Goal: Find contact information

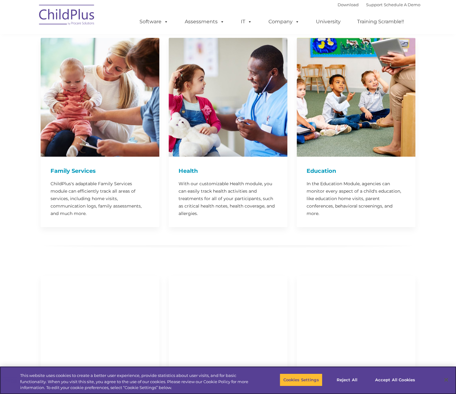
scroll to position [1261, 0]
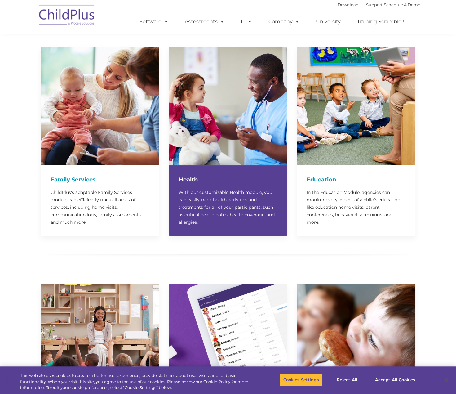
click at [182, 175] on h4 "Health" at bounding box center [228, 179] width 99 height 9
click at [246, 101] on img at bounding box center [228, 106] width 119 height 119
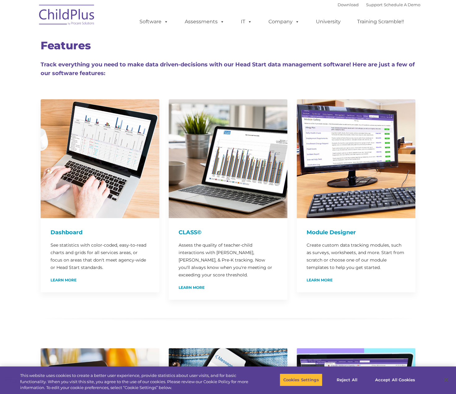
scroll to position [0, 0]
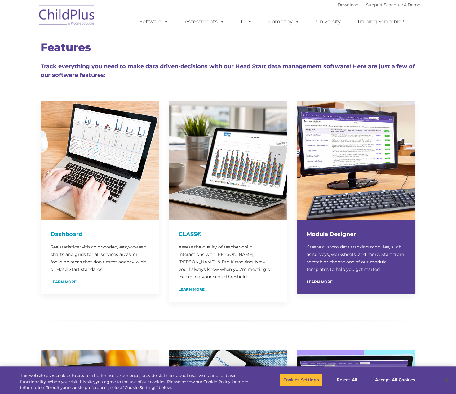
click at [375, 170] on img at bounding box center [356, 160] width 119 height 119
click at [324, 281] on link "Learn More" at bounding box center [320, 282] width 26 height 4
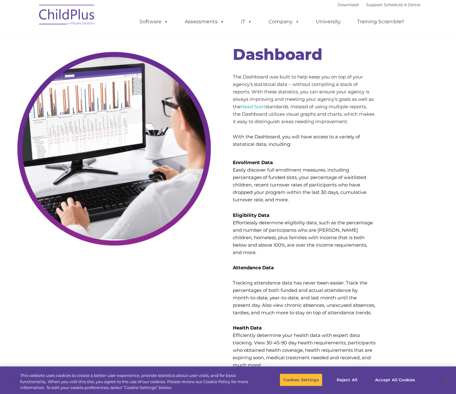
scroll to position [1841, 0]
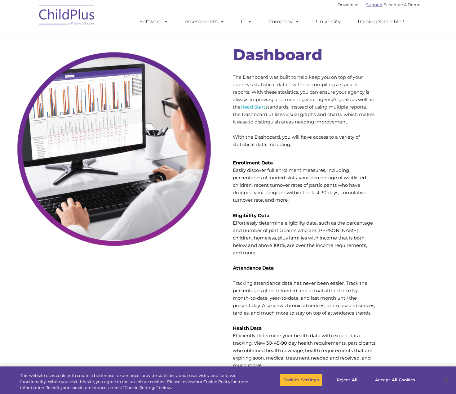
click at [370, 4] on link "Support" at bounding box center [374, 4] width 16 height 5
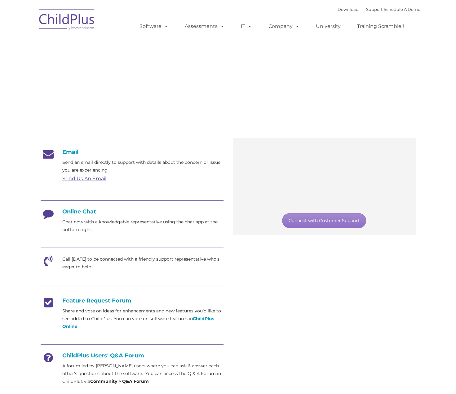
type input ""
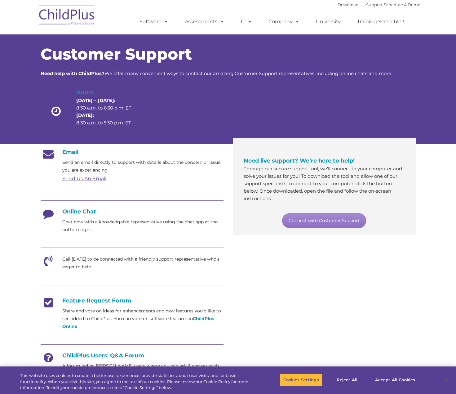
click at [95, 179] on link "Send Us An Email" at bounding box center [84, 178] width 44 height 6
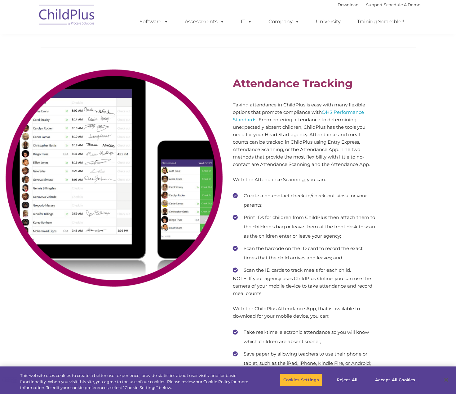
scroll to position [3849, 0]
